Goal: Find specific page/section: Find specific page/section

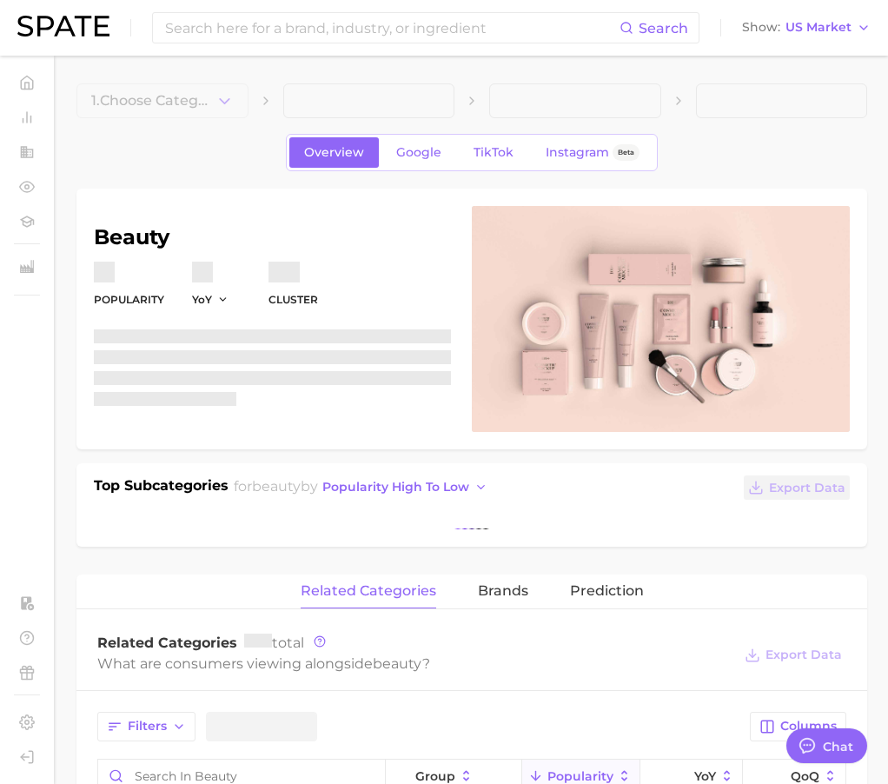
type textarea "x"
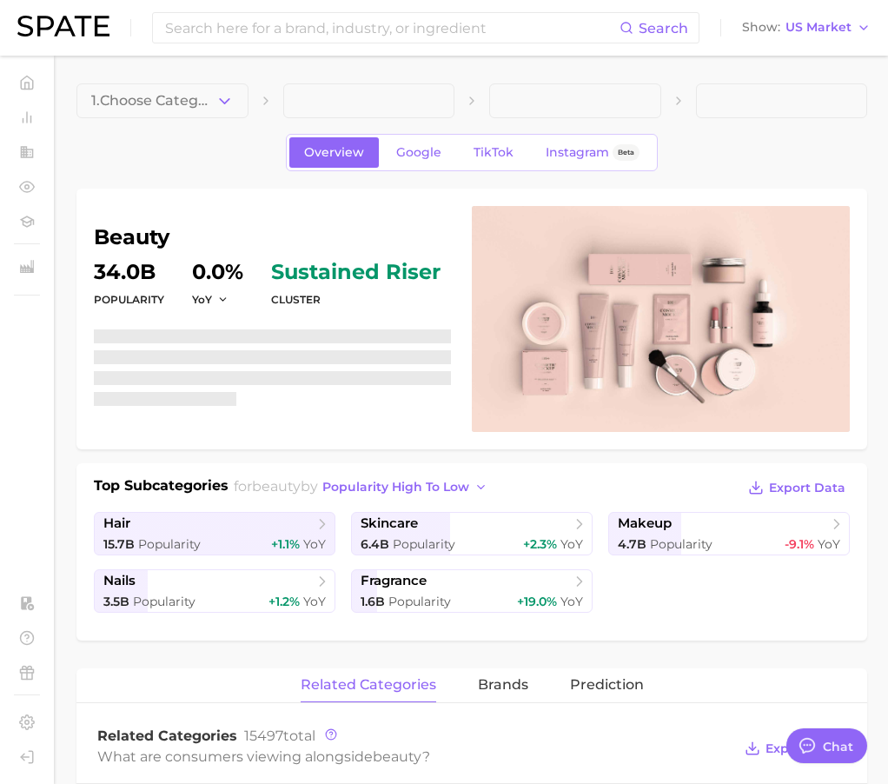
scroll to position [11891, 0]
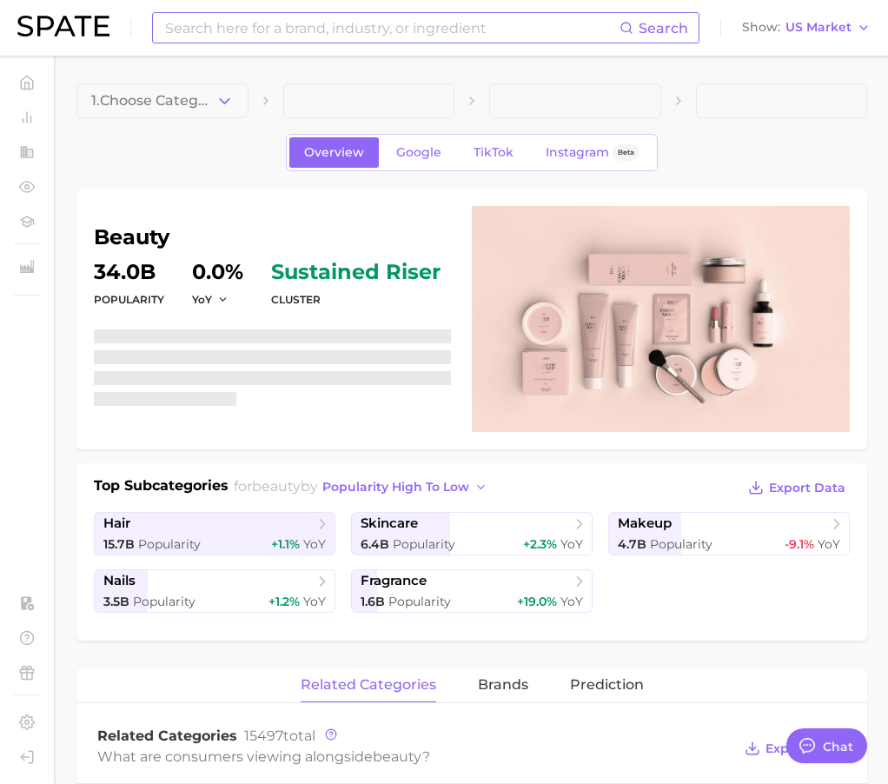
click at [326, 43] on div "Search" at bounding box center [425, 27] width 547 height 31
click at [327, 35] on input at bounding box center [391, 28] width 456 height 30
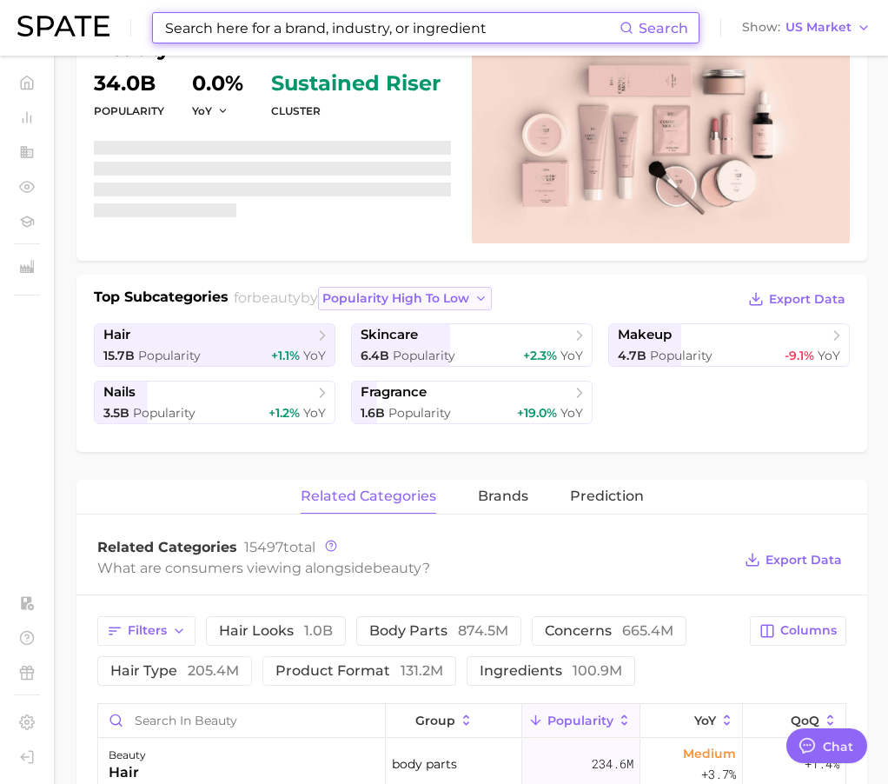
scroll to position [394, 0]
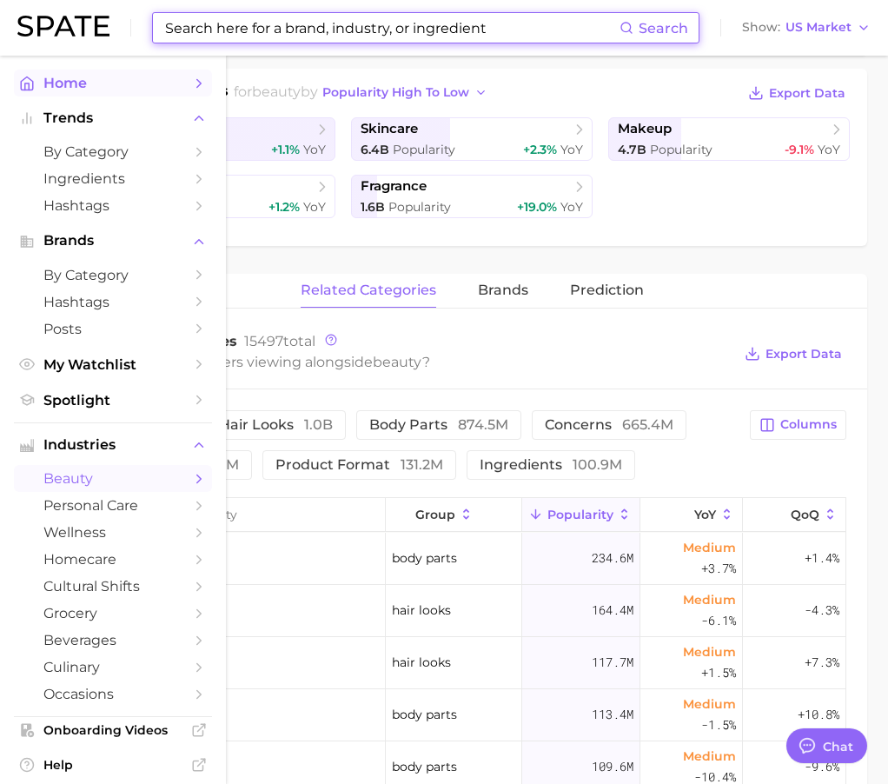
click at [27, 92] on link "Home" at bounding box center [113, 83] width 198 height 27
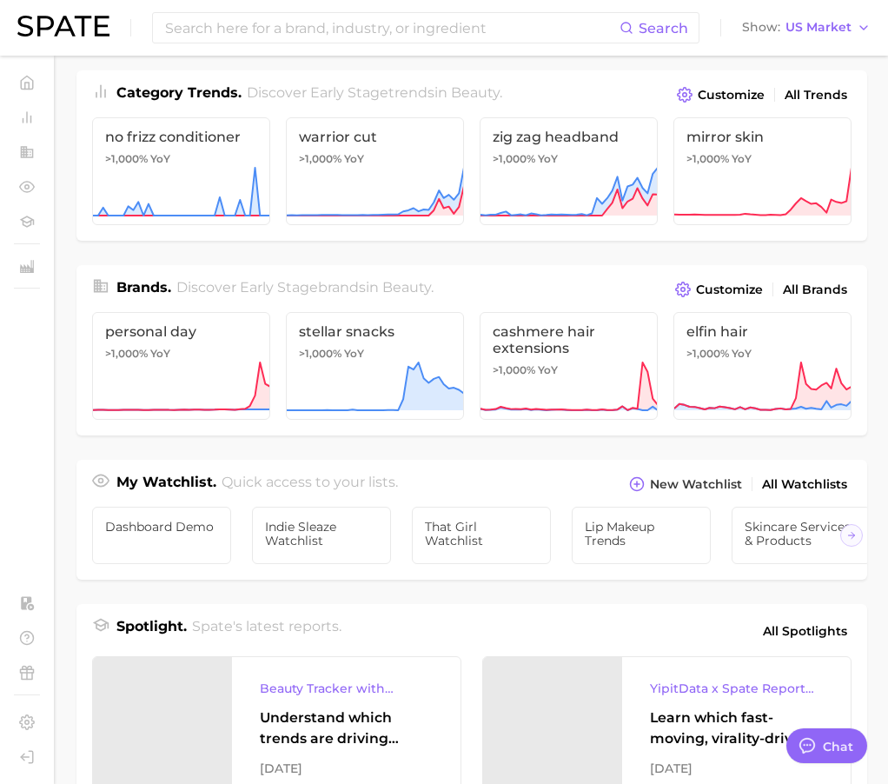
scroll to position [628, 0]
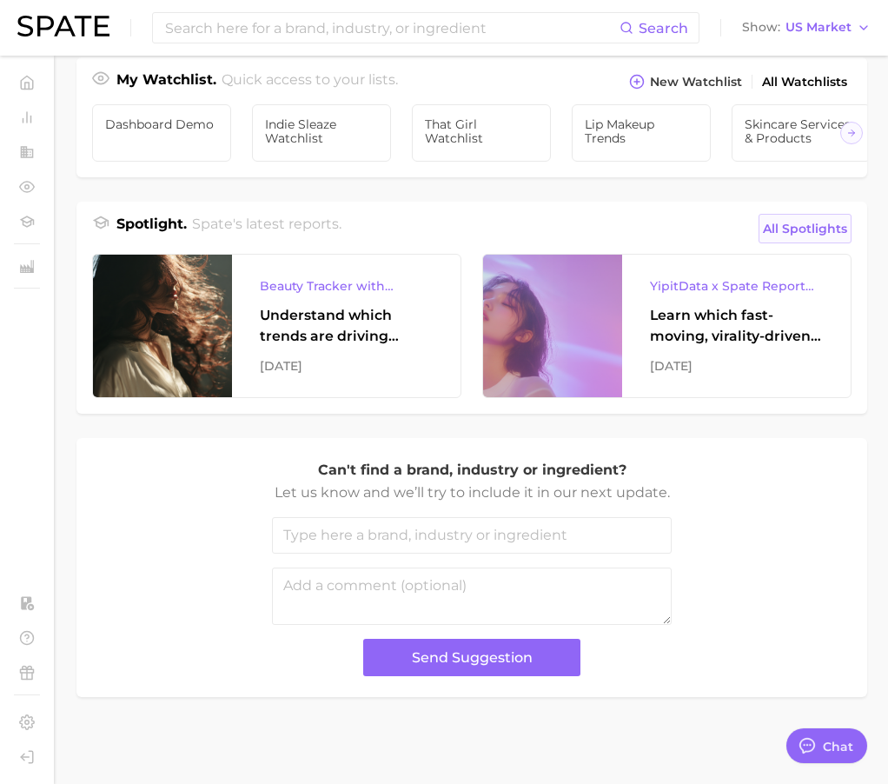
click at [767, 235] on span "All Spotlights" at bounding box center [805, 228] width 84 height 21
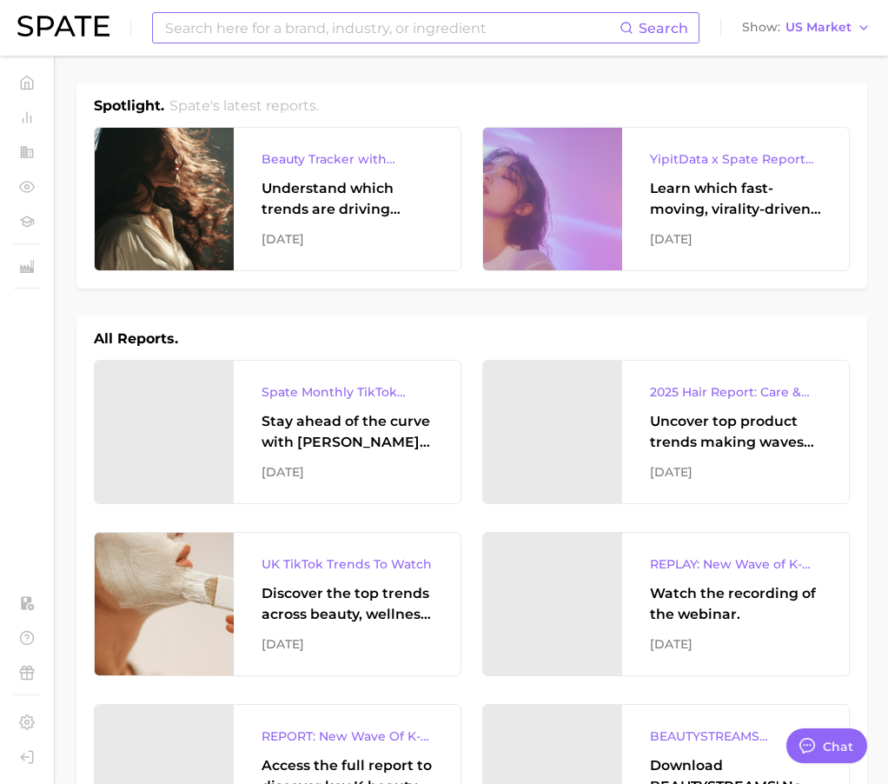
click at [367, 21] on input at bounding box center [391, 28] width 456 height 30
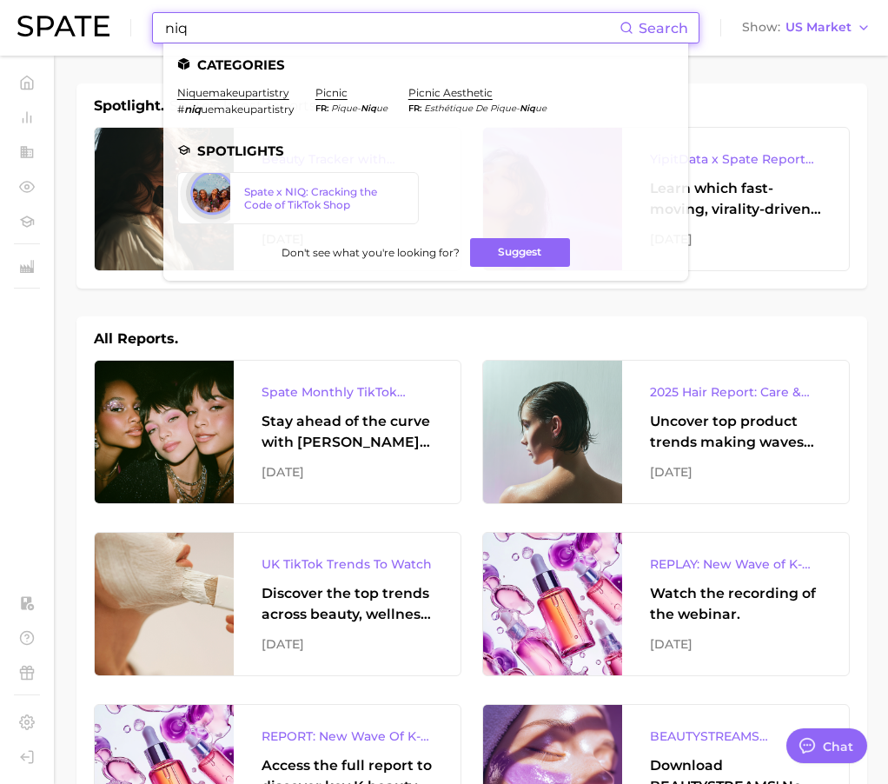
type input "niq"
type textarea "x"
